Goal: Complete Application Form: Complete application form

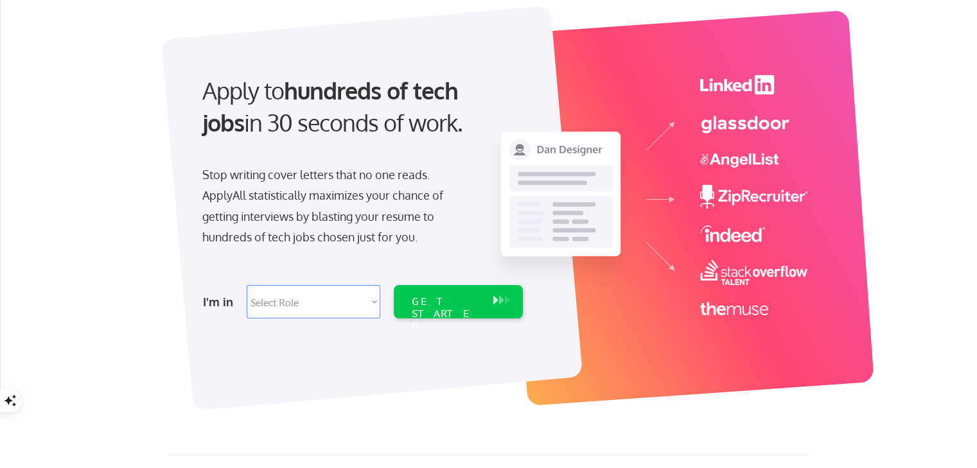
scroll to position [64, 0]
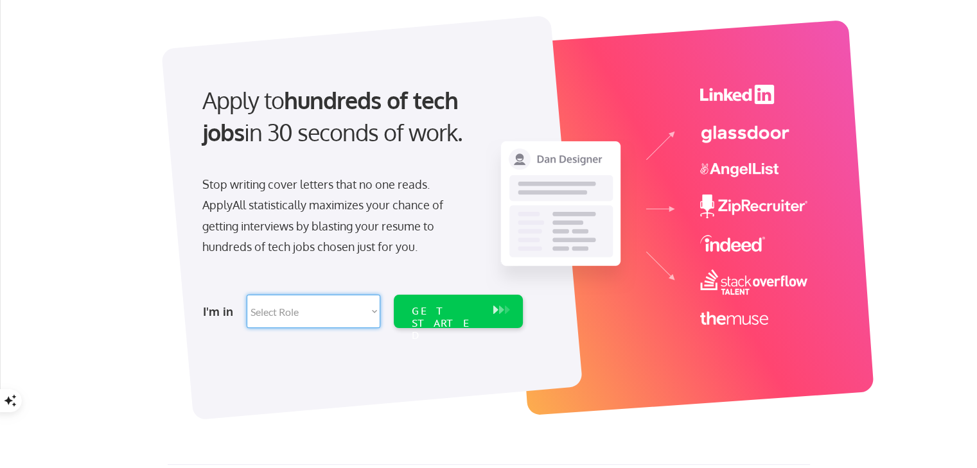
click at [353, 310] on select "Select Role Software Engineering Product Management Customer Success Sales UI/U…" at bounding box center [314, 311] width 134 height 33
select select ""technical_project_program_mgmt""
click at [247, 295] on select "Select Role Software Engineering Product Management Customer Success Sales UI/U…" at bounding box center [314, 311] width 134 height 33
select select ""technical_project_program_mgmt""
click at [441, 313] on div "GET STARTED" at bounding box center [446, 323] width 69 height 37
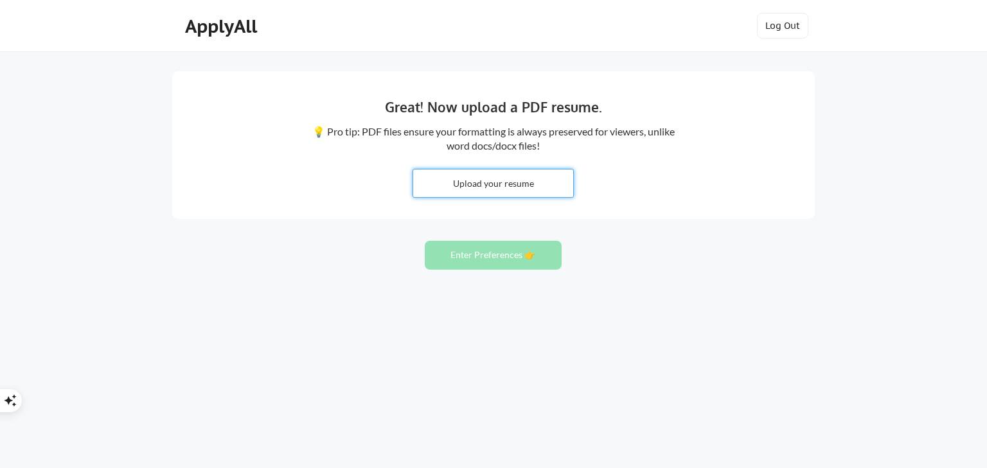
click at [524, 170] on input "file" at bounding box center [493, 184] width 160 height 28
type input "C:\fakepath\Amanda Shepherd Resume.pdf"
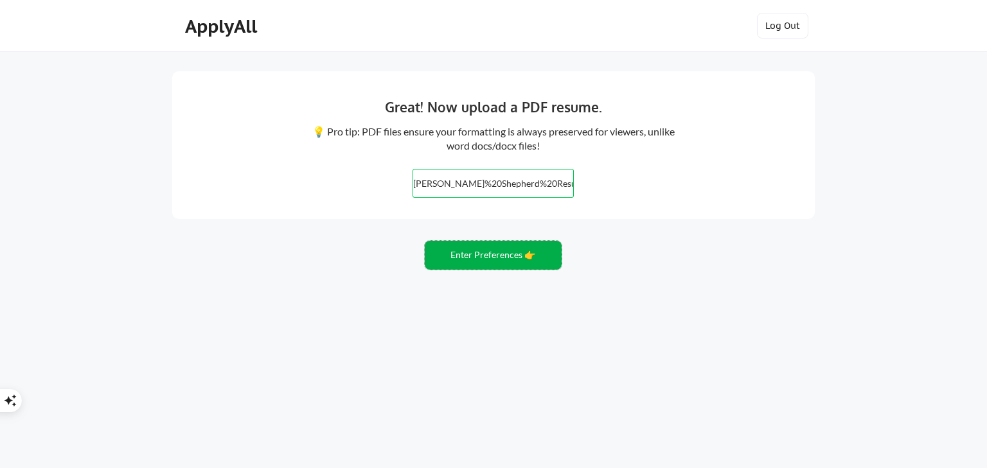
click at [502, 258] on button "Enter Preferences 👉" at bounding box center [493, 255] width 137 height 29
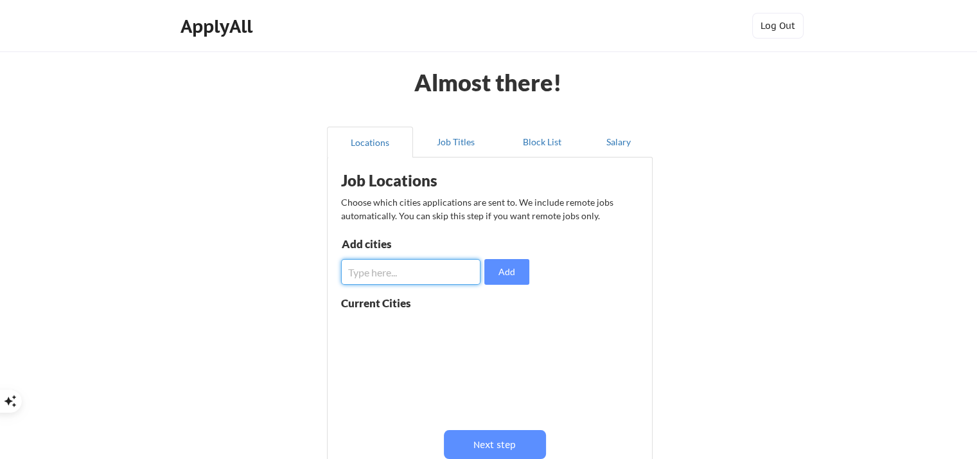
click at [424, 282] on input "input" at bounding box center [410, 272] width 139 height 26
type input "El Paso, Texas"
click at [507, 282] on button "Add" at bounding box center [506, 272] width 45 height 26
click at [427, 270] on input "input" at bounding box center [410, 272] width 139 height 26
type input "Las Cruces, New Mexico"
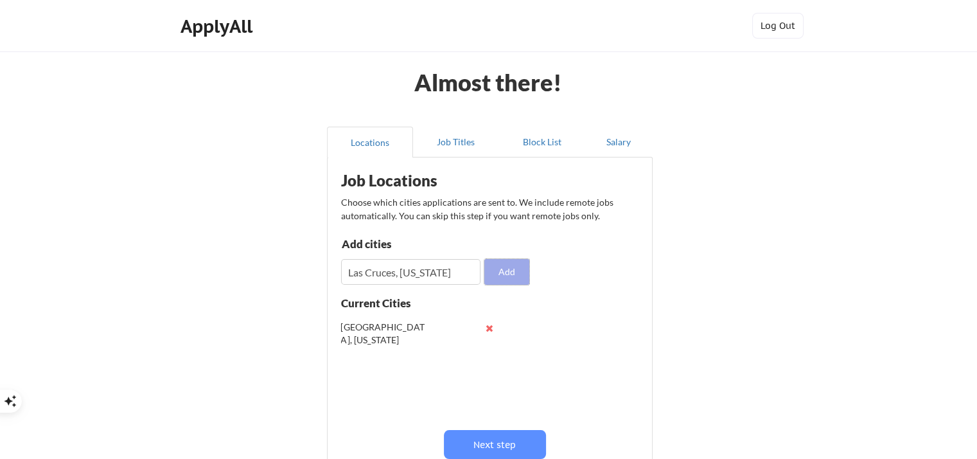
click at [513, 270] on button "Add" at bounding box center [506, 272] width 45 height 26
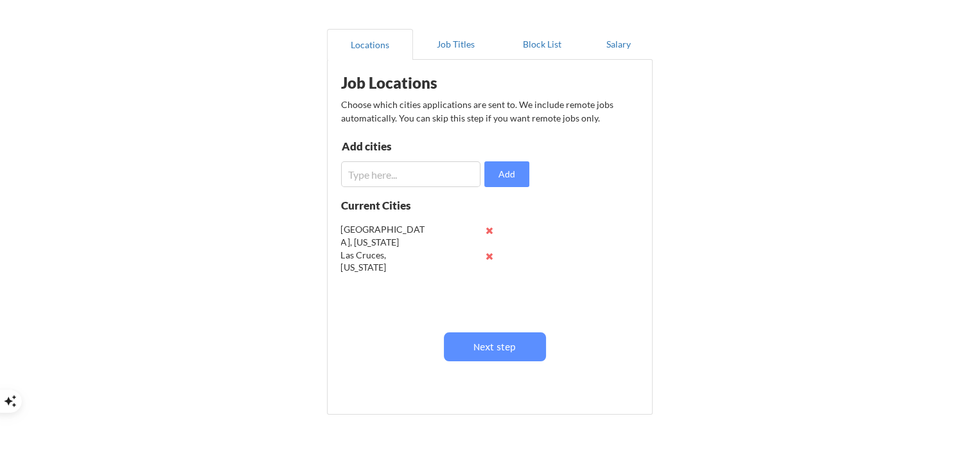
scroll to position [99, 0]
click at [431, 178] on input "input" at bounding box center [410, 173] width 139 height 26
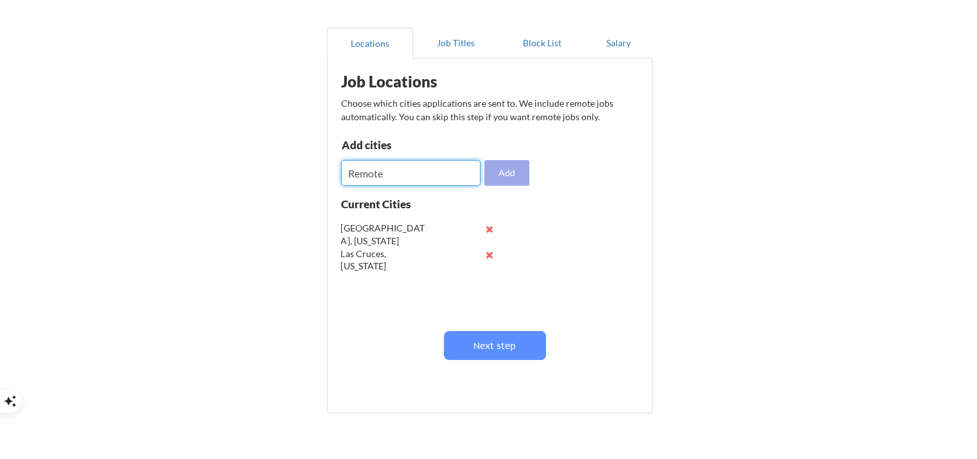
type input "Remote"
click at [523, 160] on button "Add" at bounding box center [506, 173] width 45 height 26
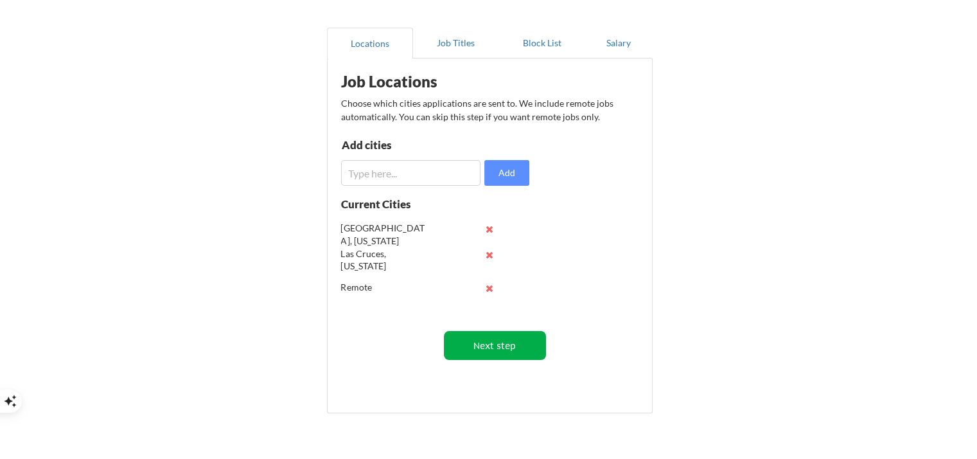
click at [513, 345] on button "Next step" at bounding box center [495, 345] width 102 height 29
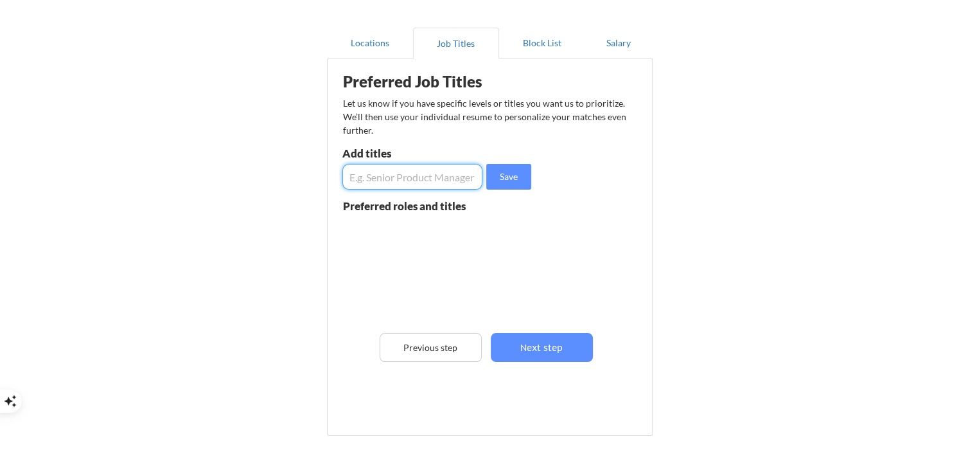
click at [395, 175] on input "input" at bounding box center [412, 177] width 140 height 26
type input "Project Manager"
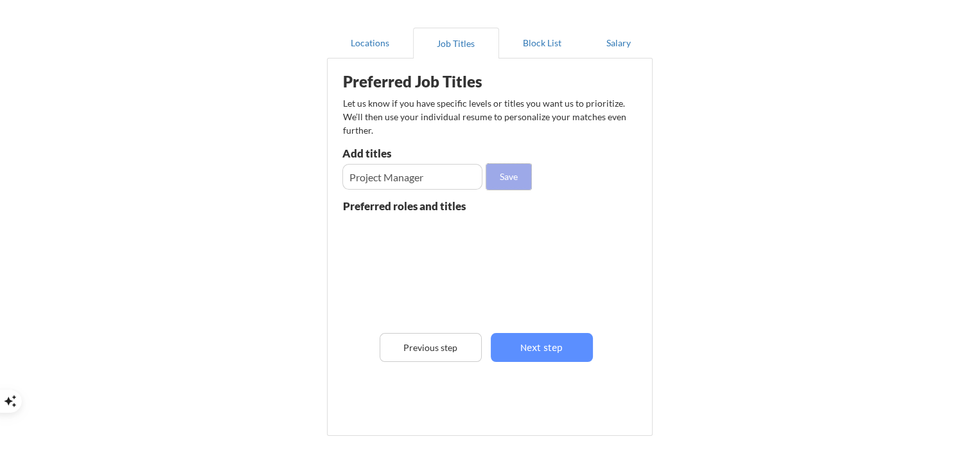
click at [510, 176] on button "Save" at bounding box center [508, 177] width 45 height 26
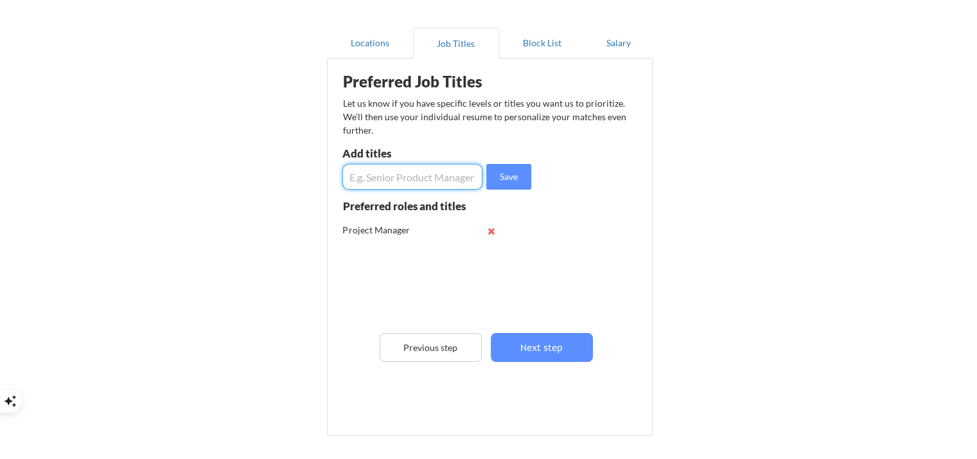
click at [435, 166] on input "input" at bounding box center [412, 177] width 140 height 26
type input "Program Manager"
click at [506, 186] on button "Save" at bounding box center [508, 177] width 45 height 26
click at [431, 172] on input "input" at bounding box center [412, 177] width 140 height 26
type input "Program Analyst"
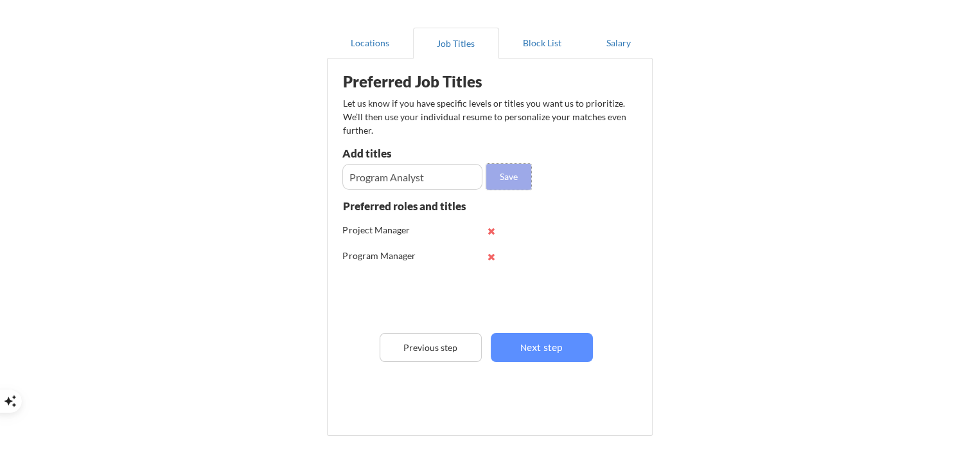
click at [504, 177] on button "Save" at bounding box center [508, 177] width 45 height 26
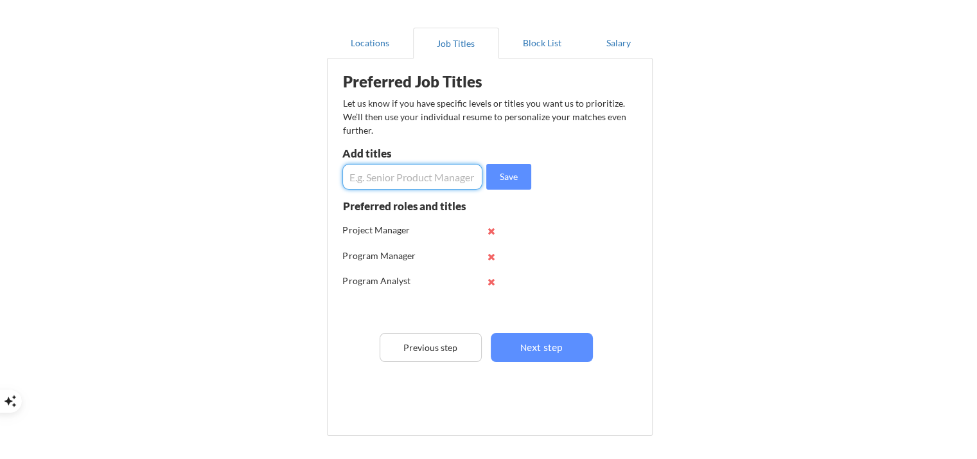
click at [445, 175] on input "input" at bounding box center [412, 177] width 140 height 26
type input "Information Technology"
click at [501, 166] on button "Save" at bounding box center [508, 177] width 45 height 26
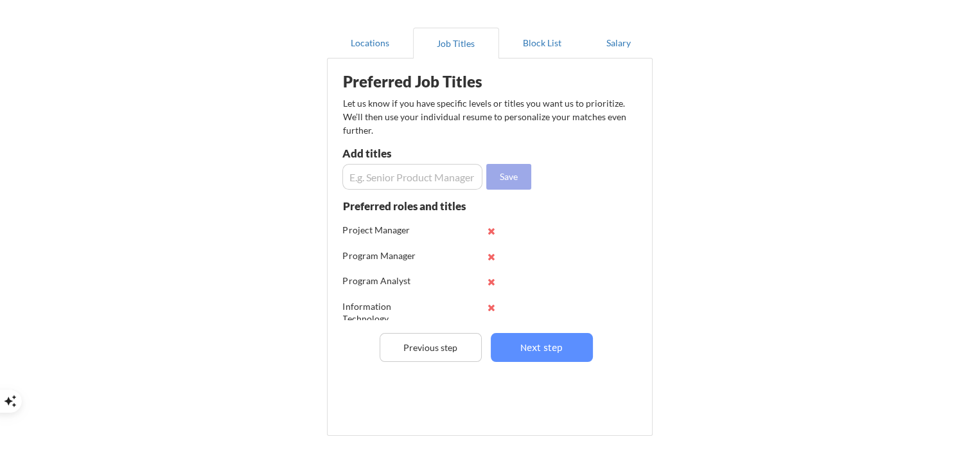
click at [424, 181] on input "input" at bounding box center [412, 177] width 140 height 26
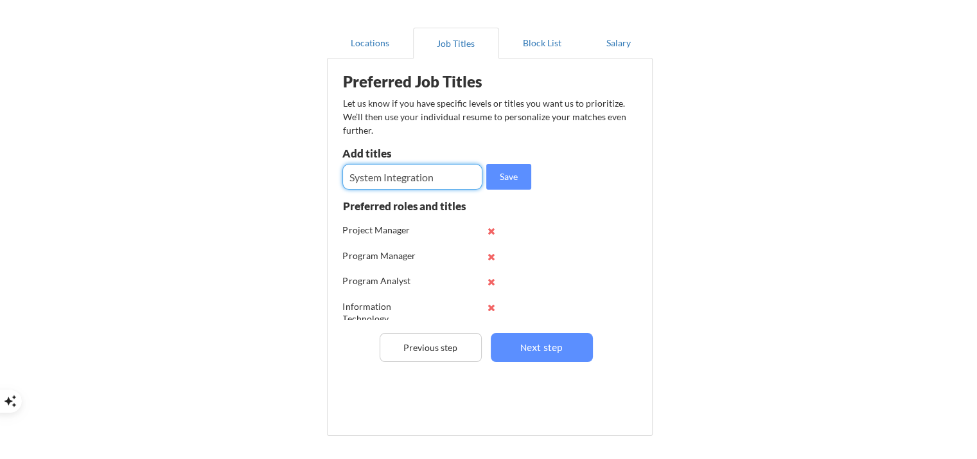
type input "System Integration"
click at [507, 179] on button "Save" at bounding box center [508, 177] width 45 height 26
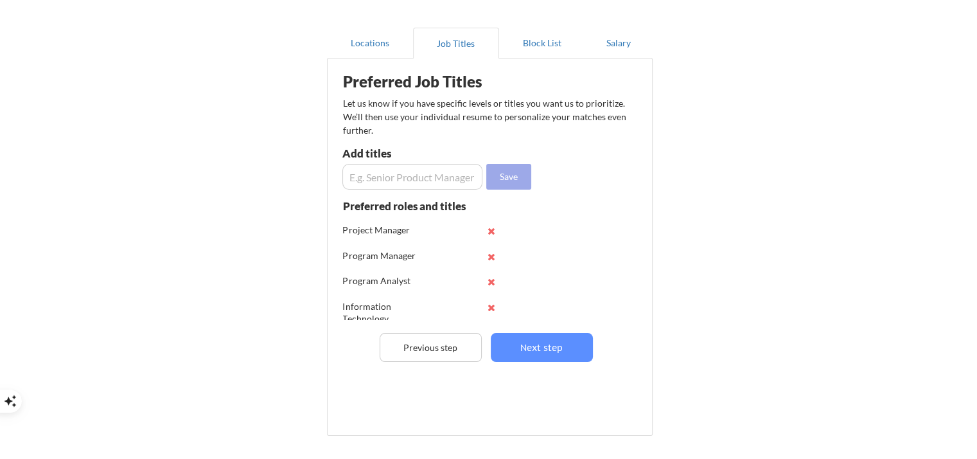
click at [428, 161] on div "Add titles" at bounding box center [410, 156] width 137 height 16
click at [431, 172] on input "input" at bounding box center [412, 177] width 140 height 26
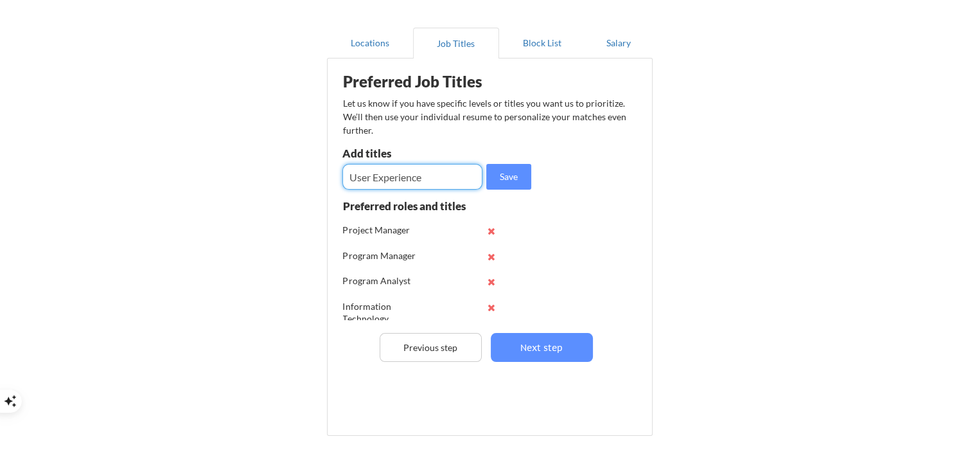
type input "User Experience"
click at [521, 181] on button "Save" at bounding box center [508, 177] width 45 height 26
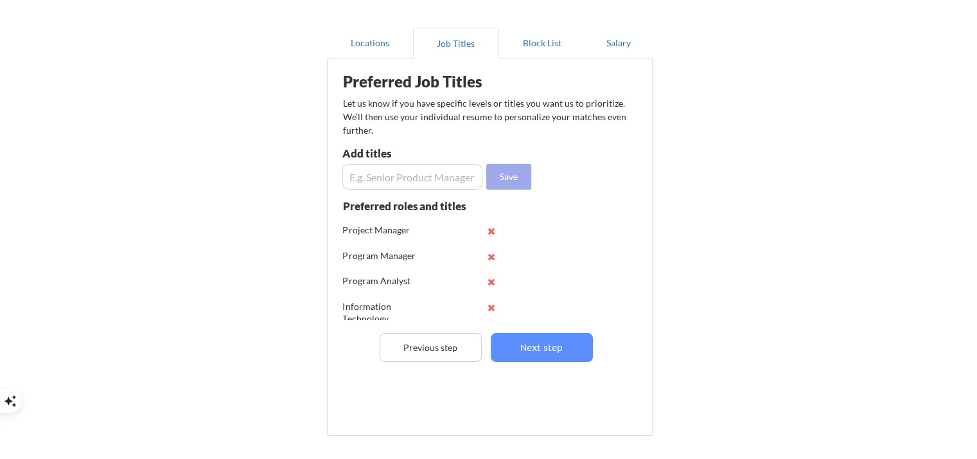
click at [398, 175] on input "input" at bounding box center [412, 177] width 140 height 26
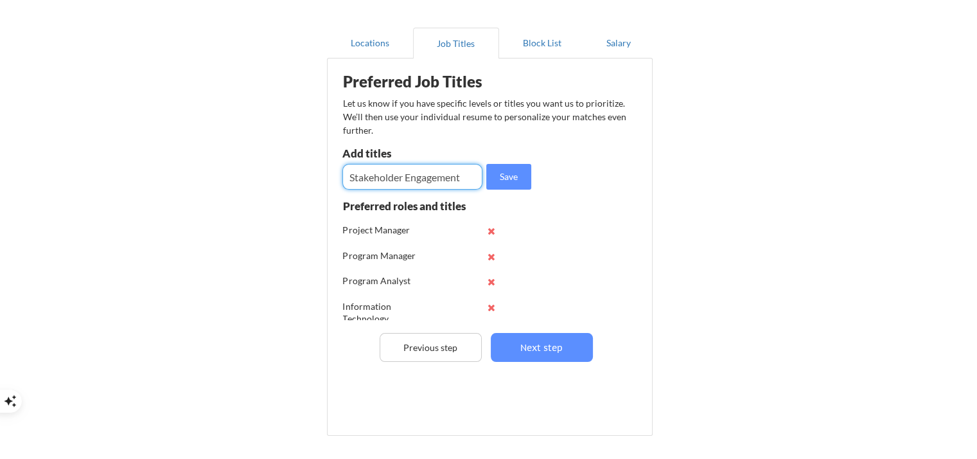
type input "Stakeholder Engagement"
click at [509, 171] on button "Save" at bounding box center [508, 177] width 45 height 26
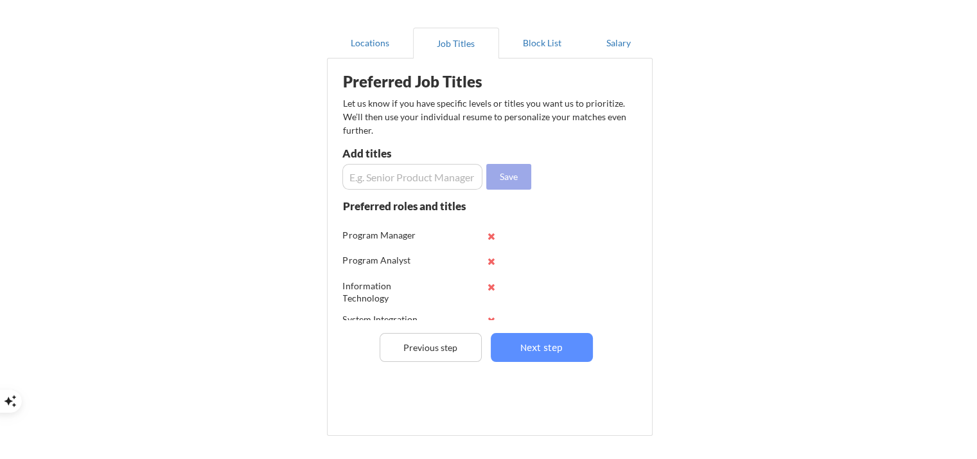
scroll to position [0, 0]
click at [432, 328] on div "Preferred Job Titles Let us know if you have specific levels or titles you want…" at bounding box center [492, 244] width 317 height 358
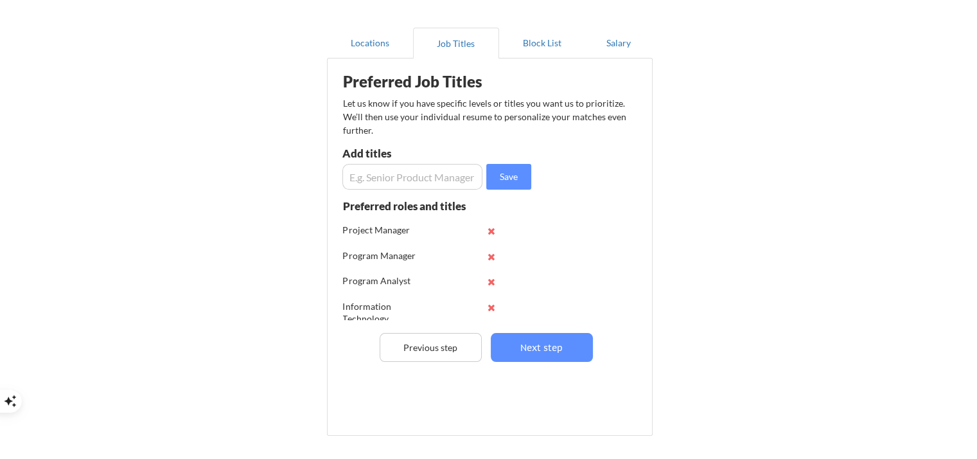
click at [436, 181] on input "input" at bounding box center [412, 177] width 140 height 26
type input "General Engineer"
click at [503, 170] on button "Save" at bounding box center [508, 177] width 45 height 26
click at [439, 175] on input "input" at bounding box center [412, 177] width 140 height 26
type input "Technical Program Manager"
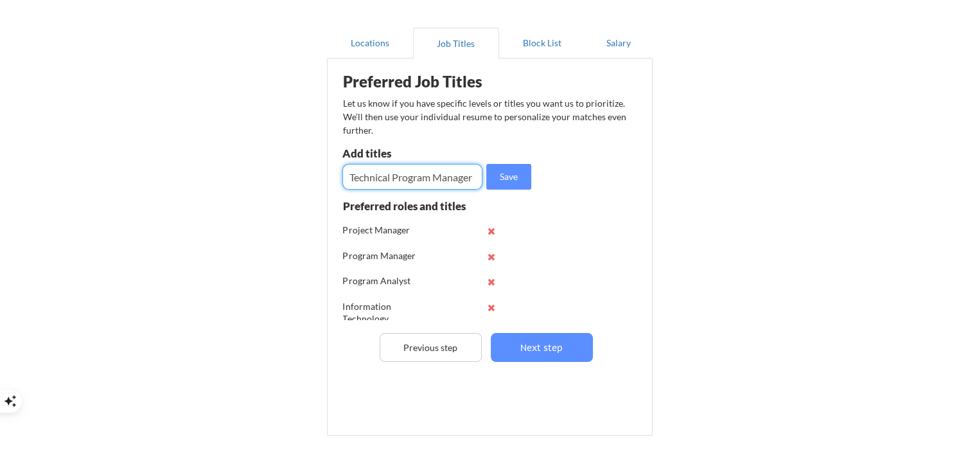
click at [517, 173] on button "Save" at bounding box center [508, 177] width 45 height 26
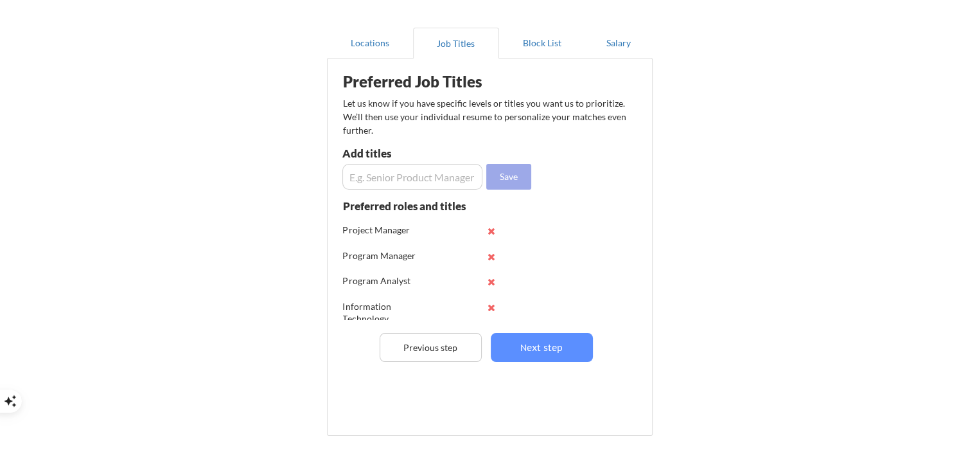
click at [554, 349] on button "Next step" at bounding box center [542, 347] width 102 height 29
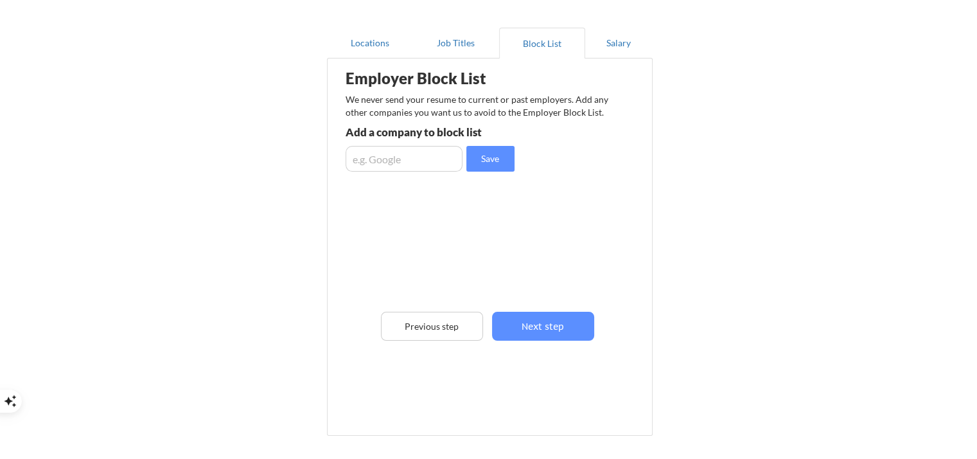
click at [619, 49] on button "Salary" at bounding box center [618, 43] width 67 height 31
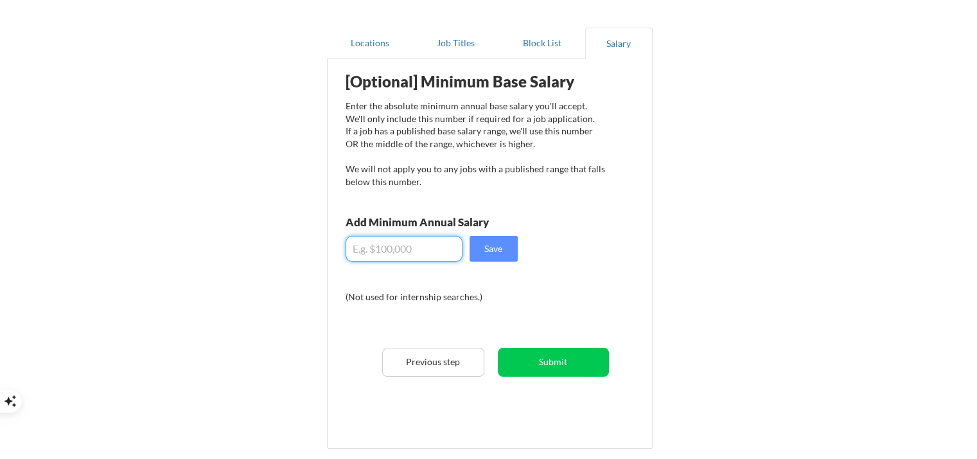
click at [430, 249] on input "input" at bounding box center [404, 249] width 117 height 26
type input "$115,000"
click at [502, 243] on button "Save" at bounding box center [494, 249] width 48 height 26
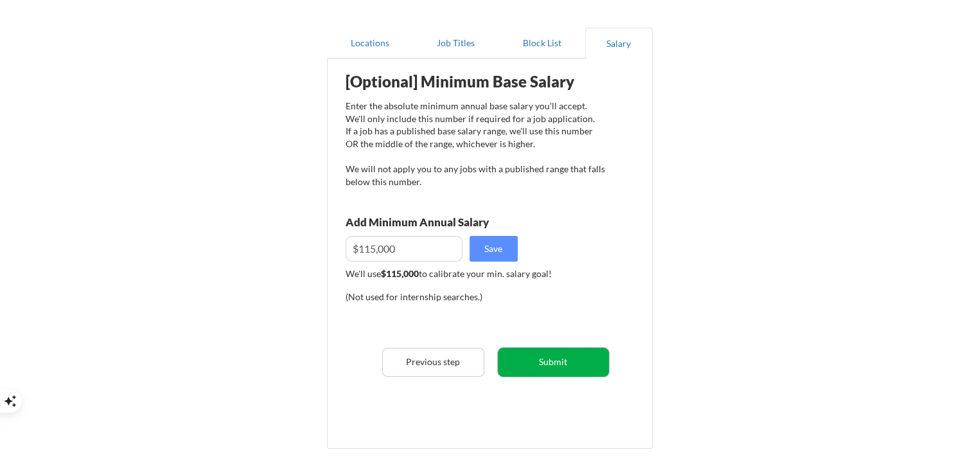
click at [553, 366] on button "Submit" at bounding box center [553, 362] width 111 height 29
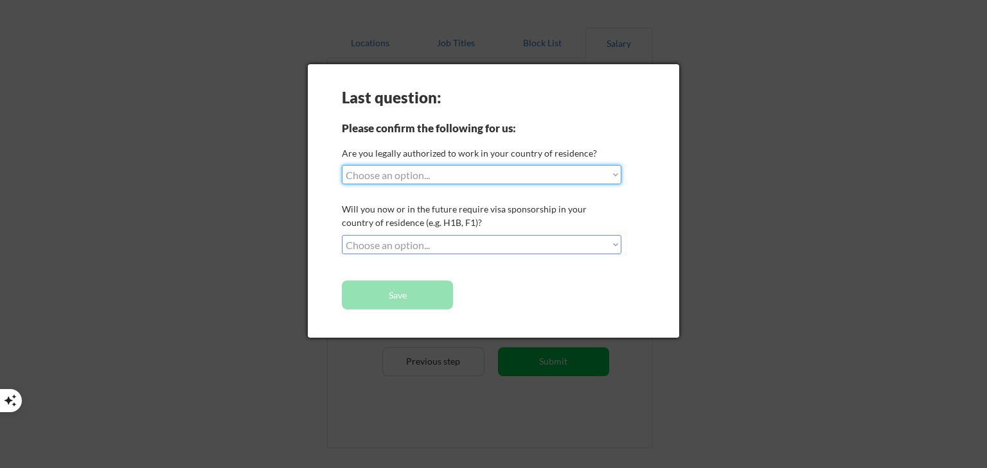
click at [501, 169] on select "Choose an option... Yes, I am a US Citizen Yes, I am a Canadian Citizen Yes, I …" at bounding box center [481, 174] width 279 height 19
select select ""yes__i_am_a_us_citizen""
click at [342, 165] on select "Choose an option... Yes, I am a US Citizen Yes, I am a Canadian Citizen Yes, I …" at bounding box center [481, 174] width 279 height 19
click at [445, 244] on select "Choose an option... No, I will not need sponsorship Yes, I will need sponsorship" at bounding box center [481, 244] width 279 height 19
select select ""no__i_will_not_need_sponsorship""
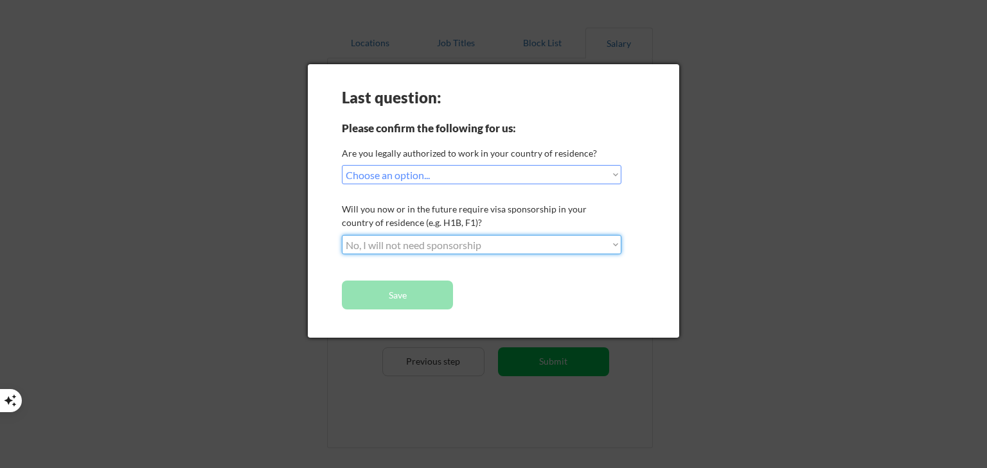
click at [342, 235] on select "Choose an option... No, I will not need sponsorship Yes, I will need sponsorship" at bounding box center [481, 244] width 279 height 19
click at [427, 291] on button "Save" at bounding box center [397, 295] width 111 height 29
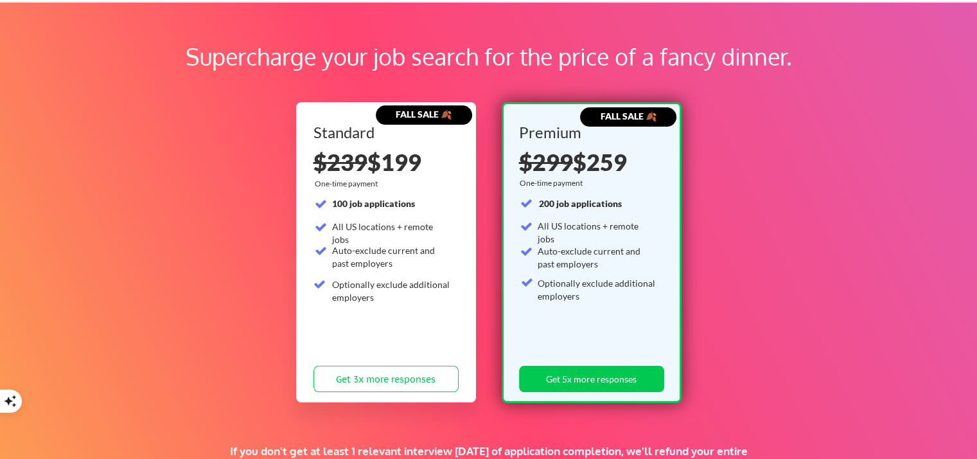
scroll to position [51, 0]
